Goal: Information Seeking & Learning: Learn about a topic

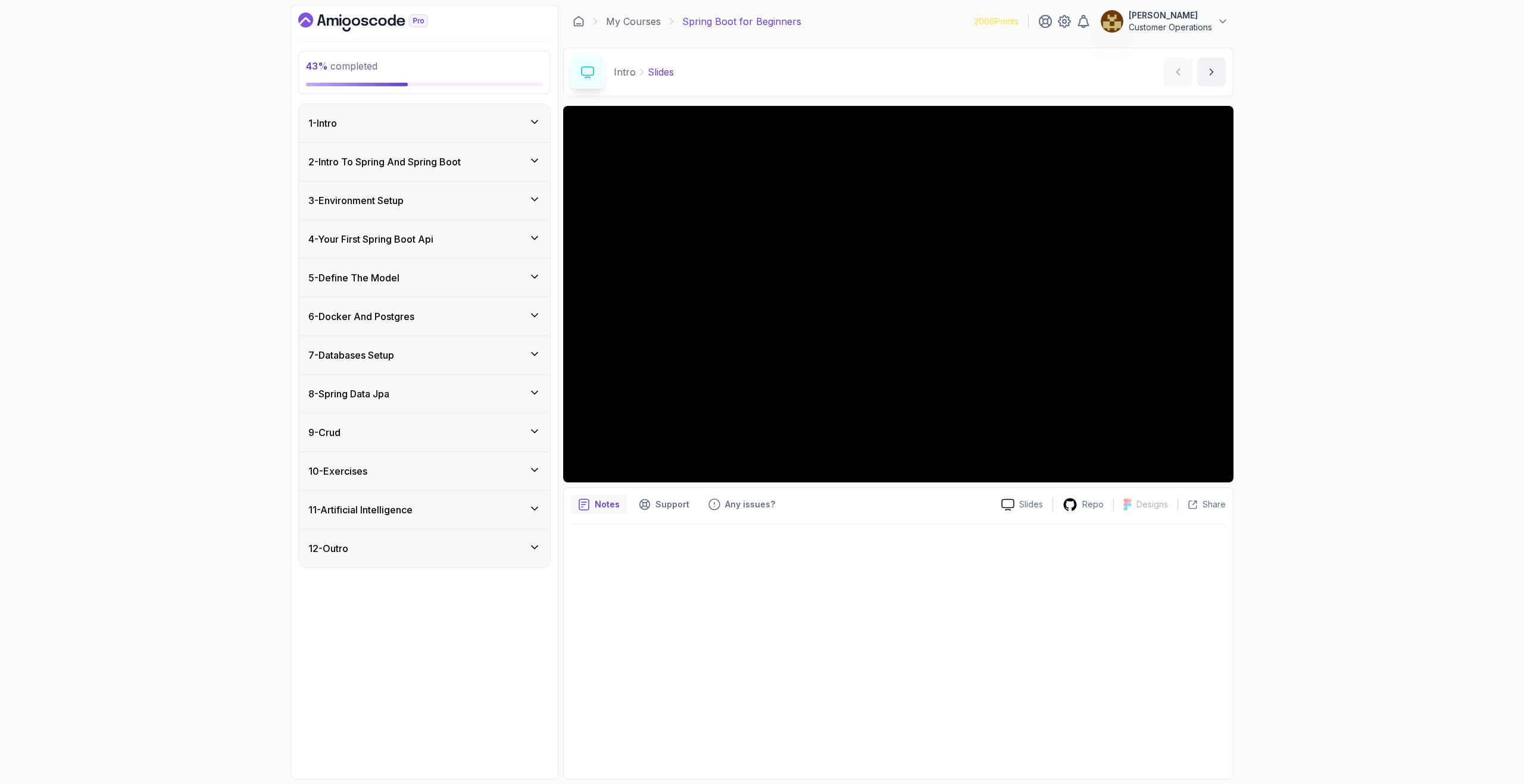
click at [387, 316] on h3 "6 - Docker And Postgres" at bounding box center [361, 316] width 106 height 14
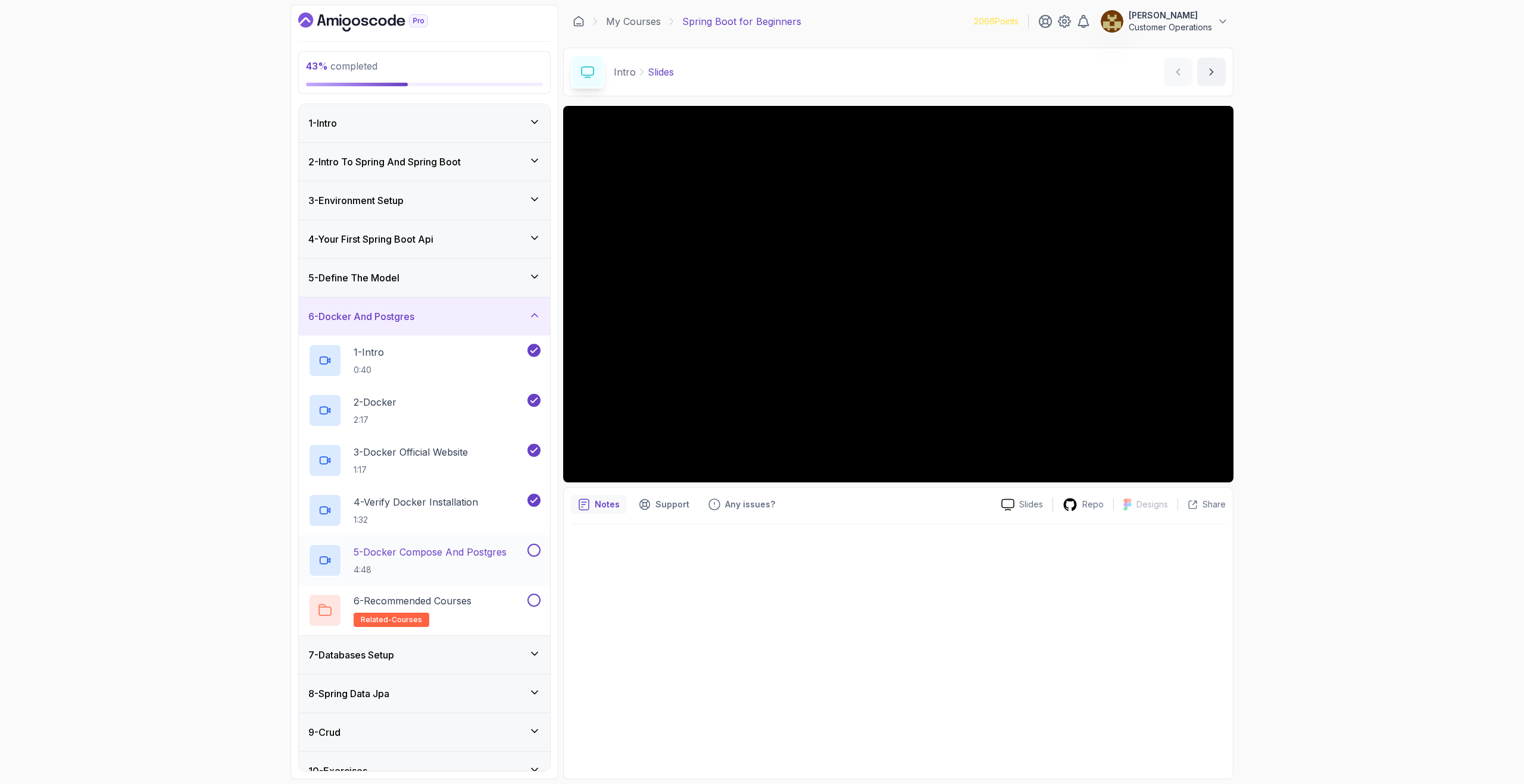
click at [420, 553] on p "5 - Docker Compose And Postgres" at bounding box center [430, 552] width 153 height 14
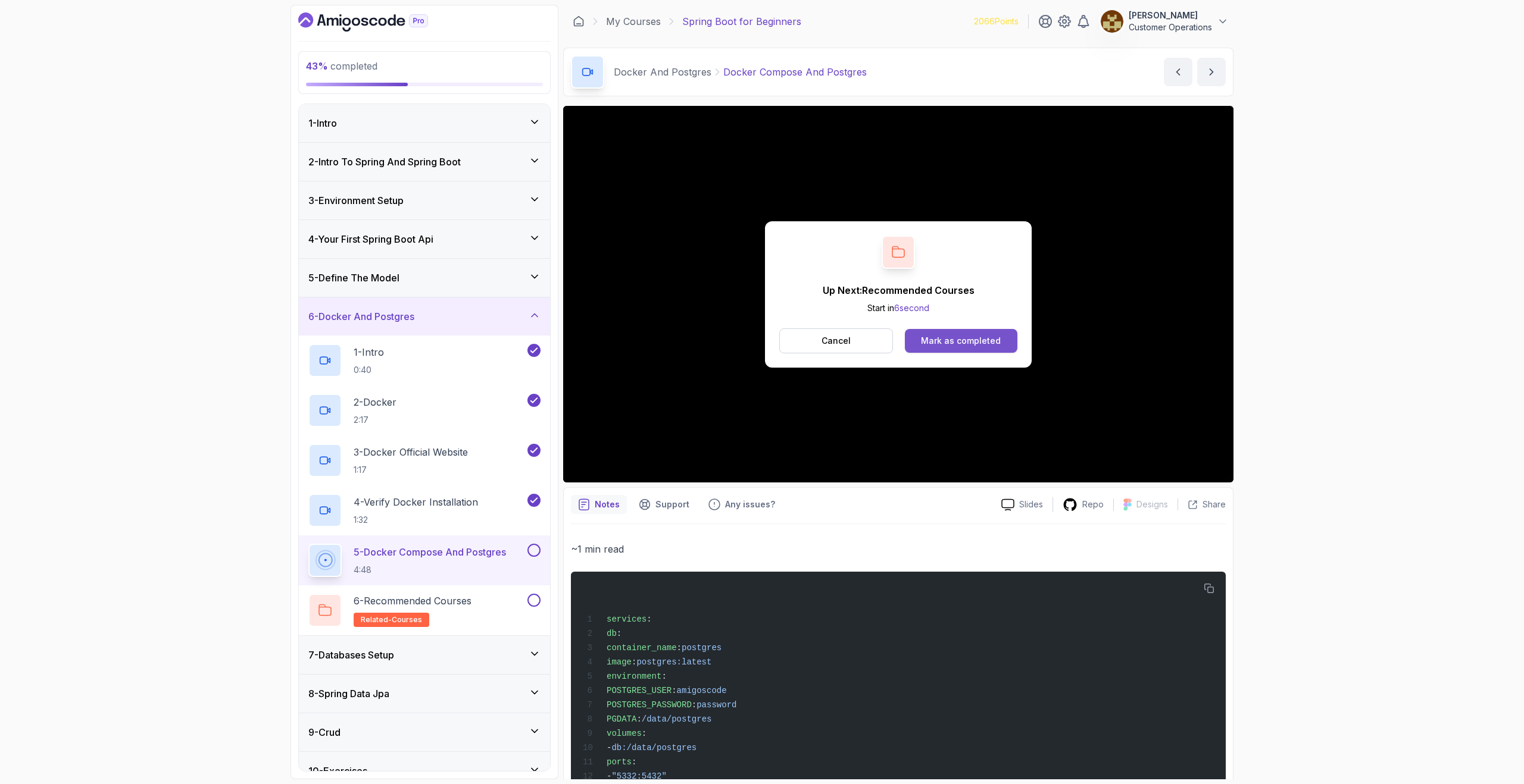
click at [937, 342] on div "Mark as completed" at bounding box center [961, 341] width 80 height 12
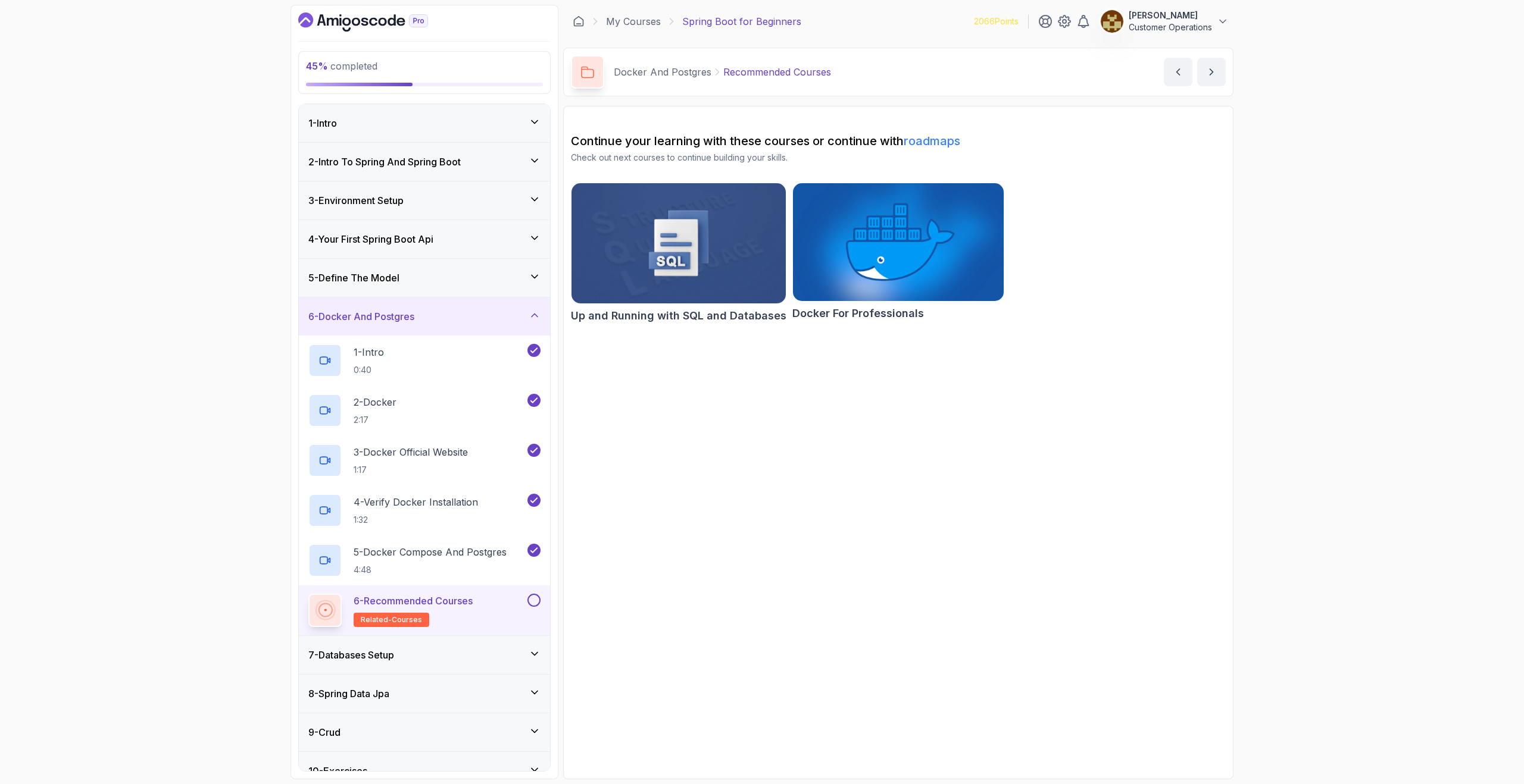
click at [533, 597] on button at bounding box center [534, 600] width 13 height 13
click at [480, 313] on div "6 - Docker And Postgres" at bounding box center [424, 316] width 233 height 14
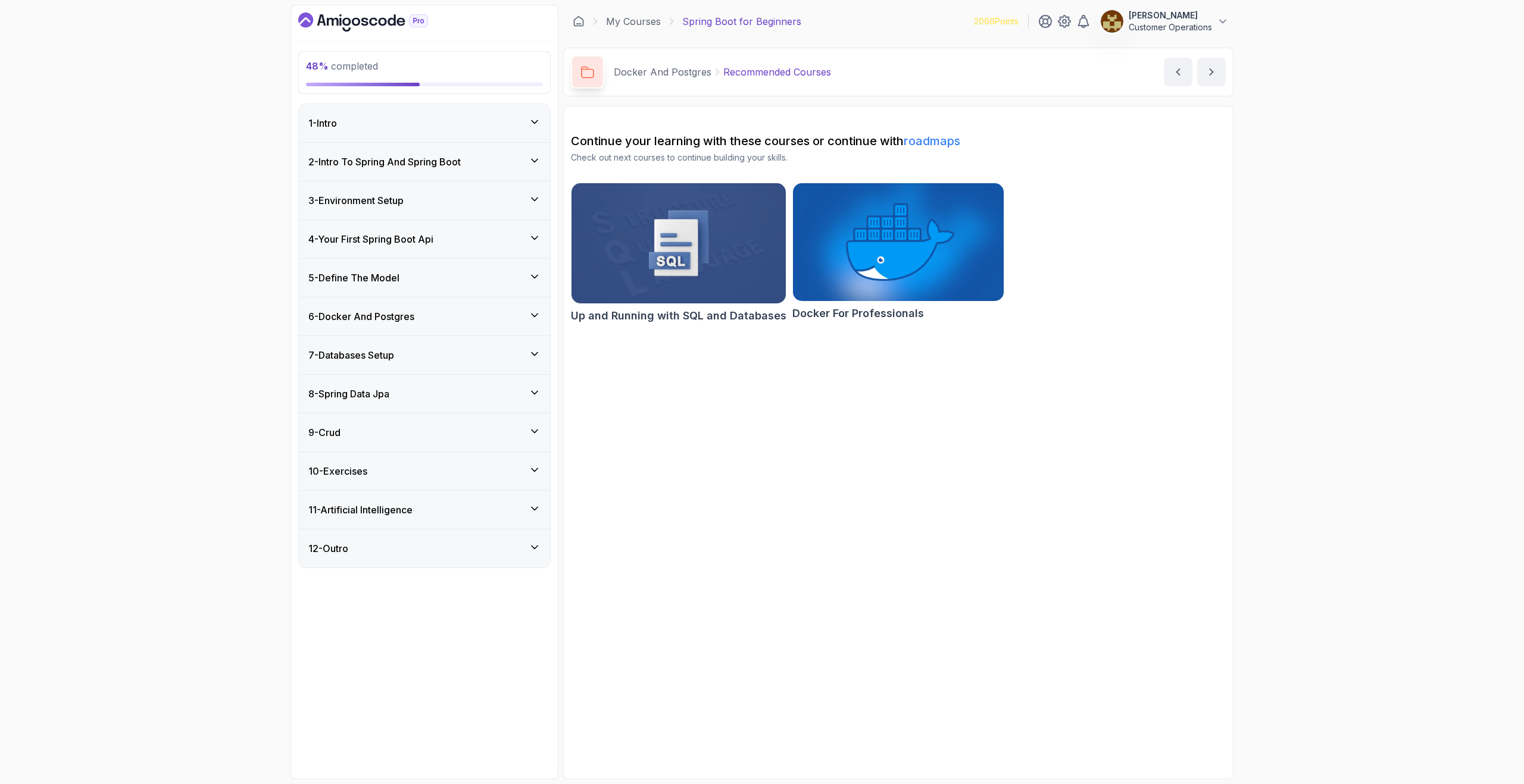
click at [461, 358] on div "7 - Databases Setup" at bounding box center [424, 355] width 233 height 14
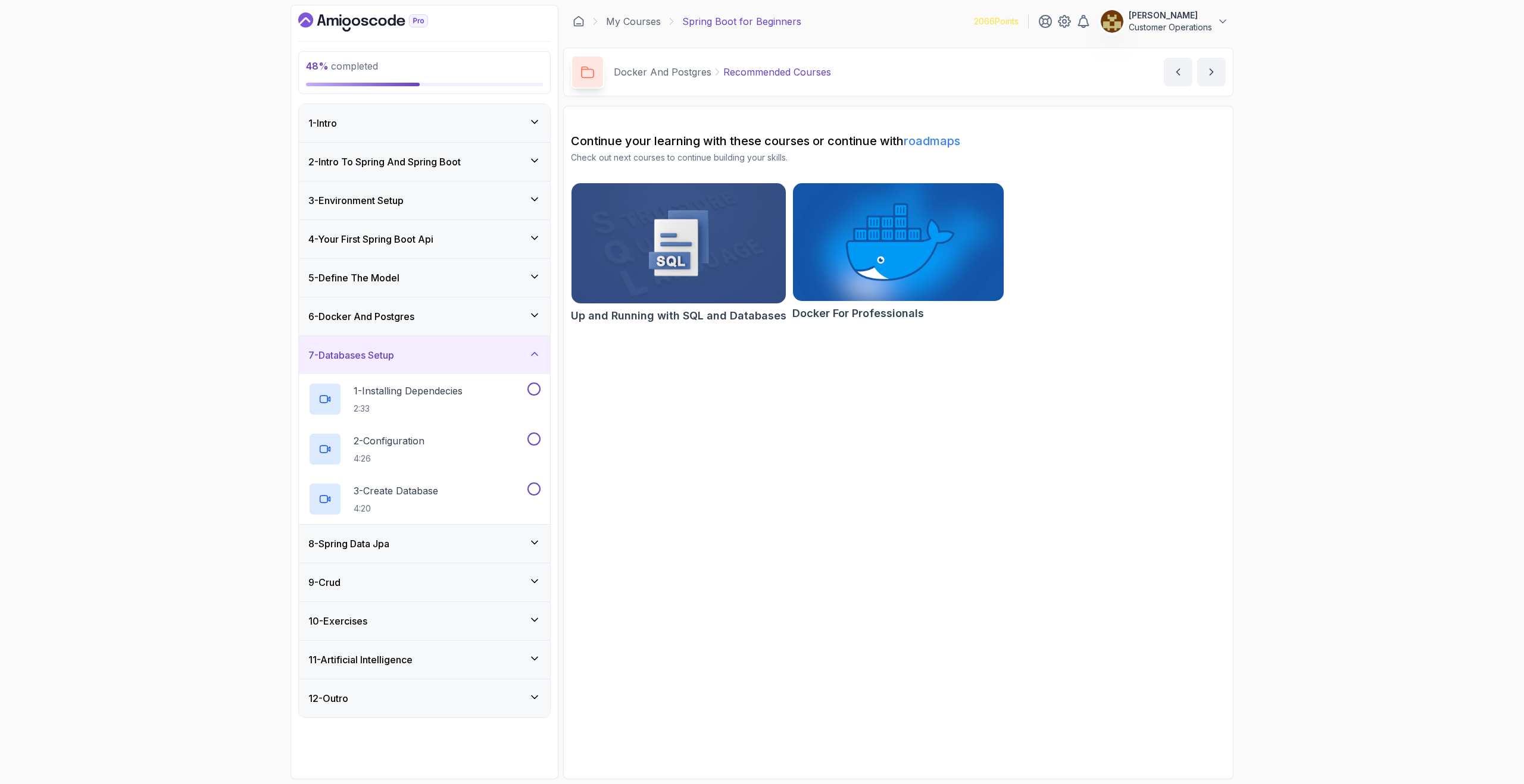
click at [611, 417] on section "Continue your learning with these courses or continue with roadmaps Check out n…" at bounding box center [899, 442] width 671 height 674
click at [534, 355] on icon at bounding box center [535, 354] width 12 height 12
